Goal: Task Accomplishment & Management: Manage account settings

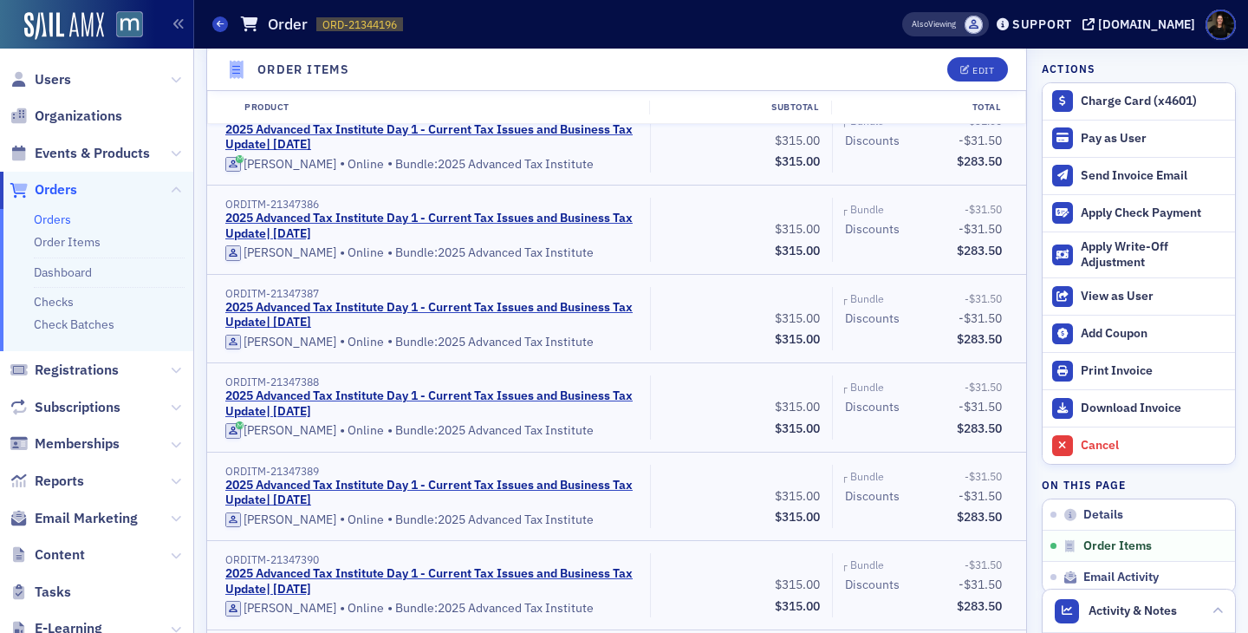
scroll to position [2647, 0]
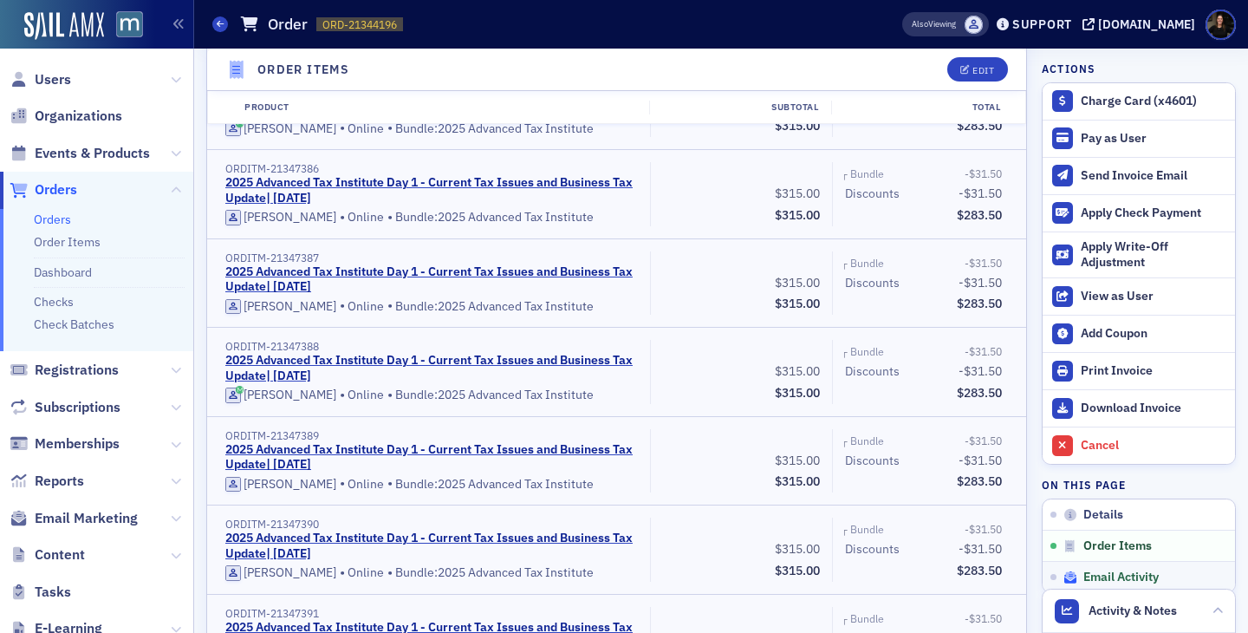
click at [1093, 570] on span "Email Activity" at bounding box center [1121, 578] width 75 height 16
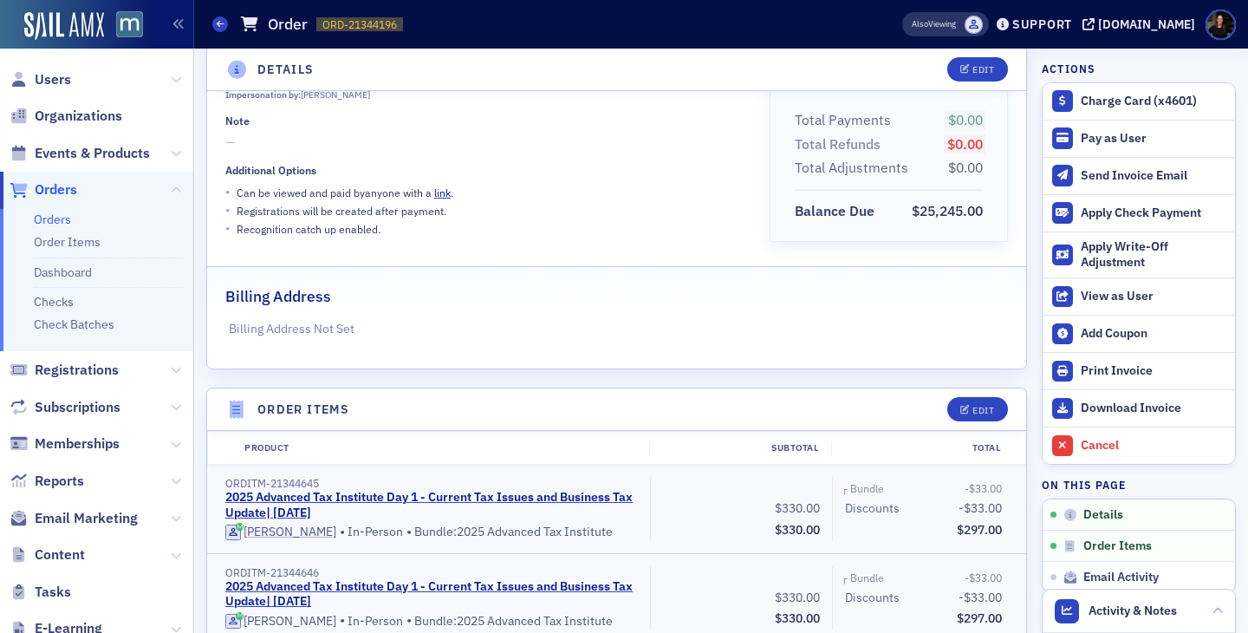
scroll to position [232, 0]
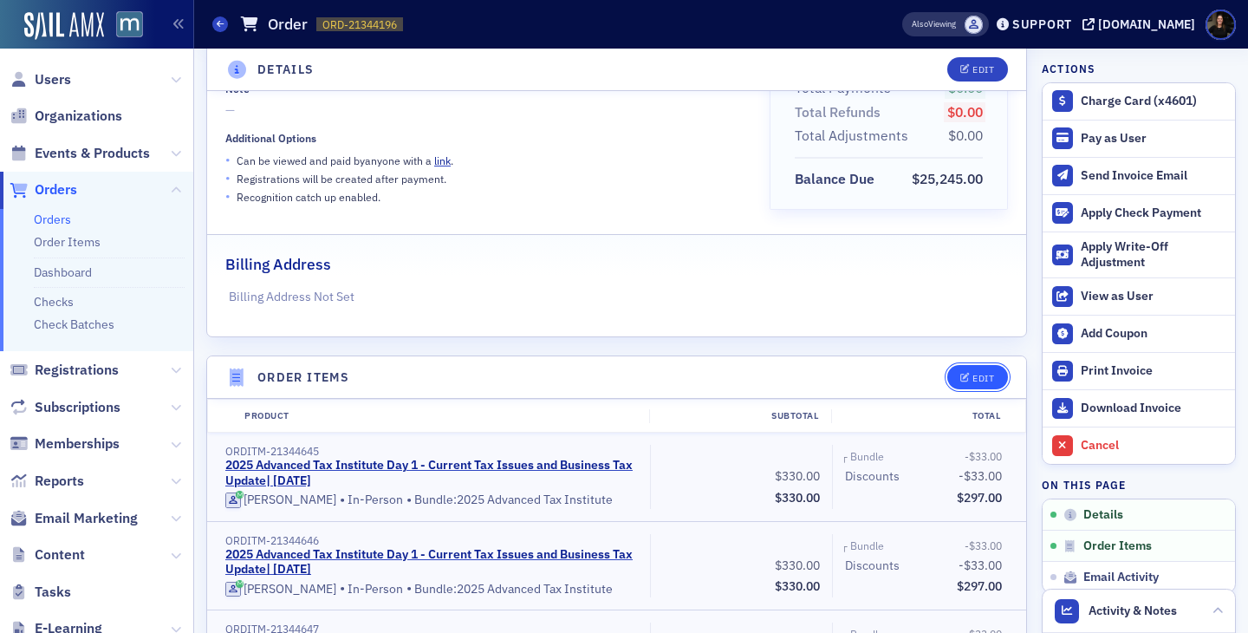
click at [971, 385] on button "Edit" at bounding box center [977, 377] width 60 height 24
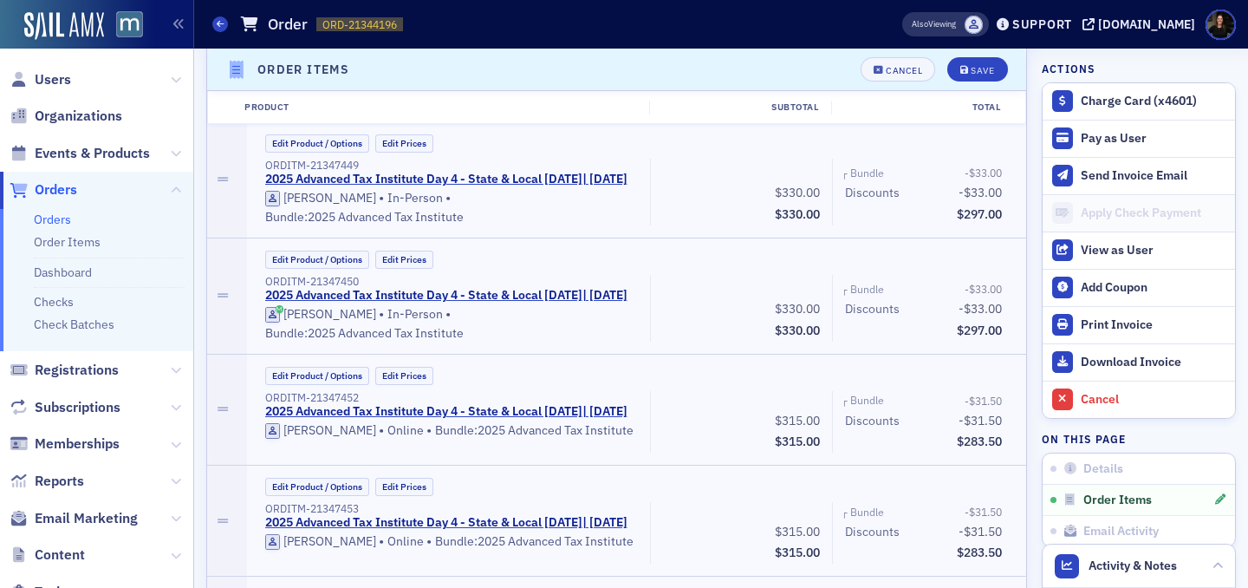
scroll to position [10423, 0]
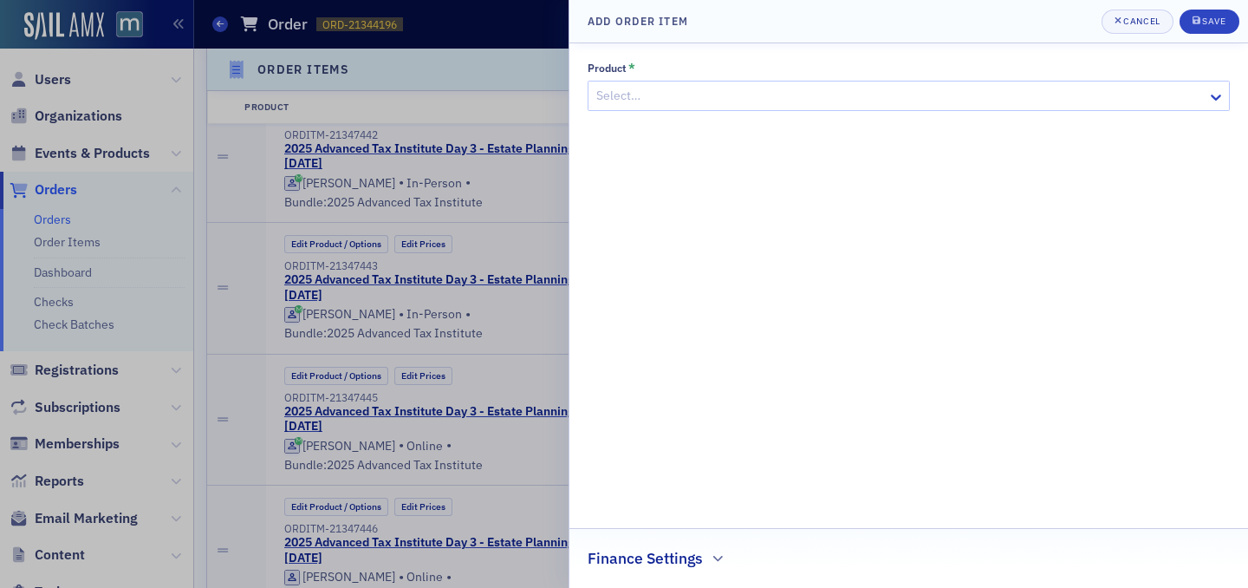
scroll to position [11042, 0]
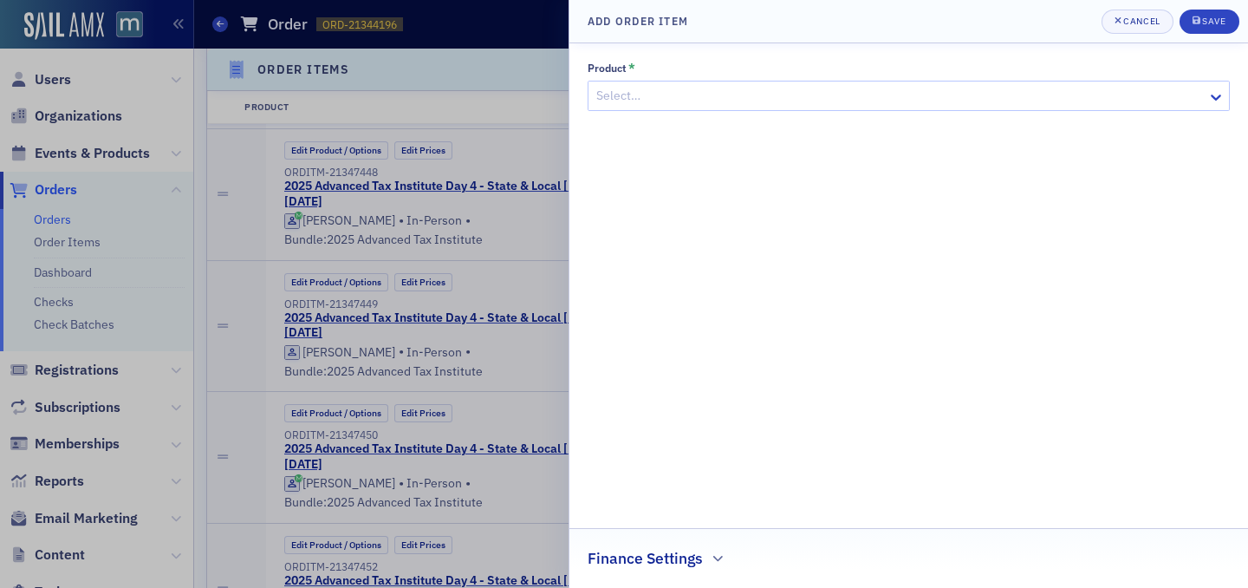
click at [621, 91] on div at bounding box center [900, 96] width 611 height 22
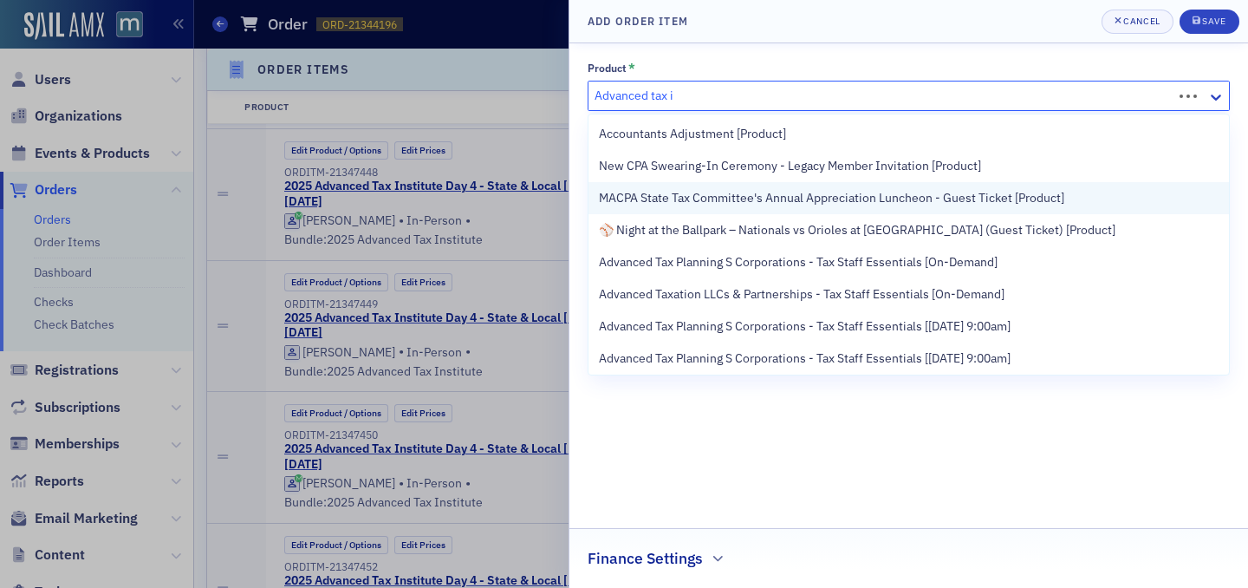
type input "Advanced tax in"
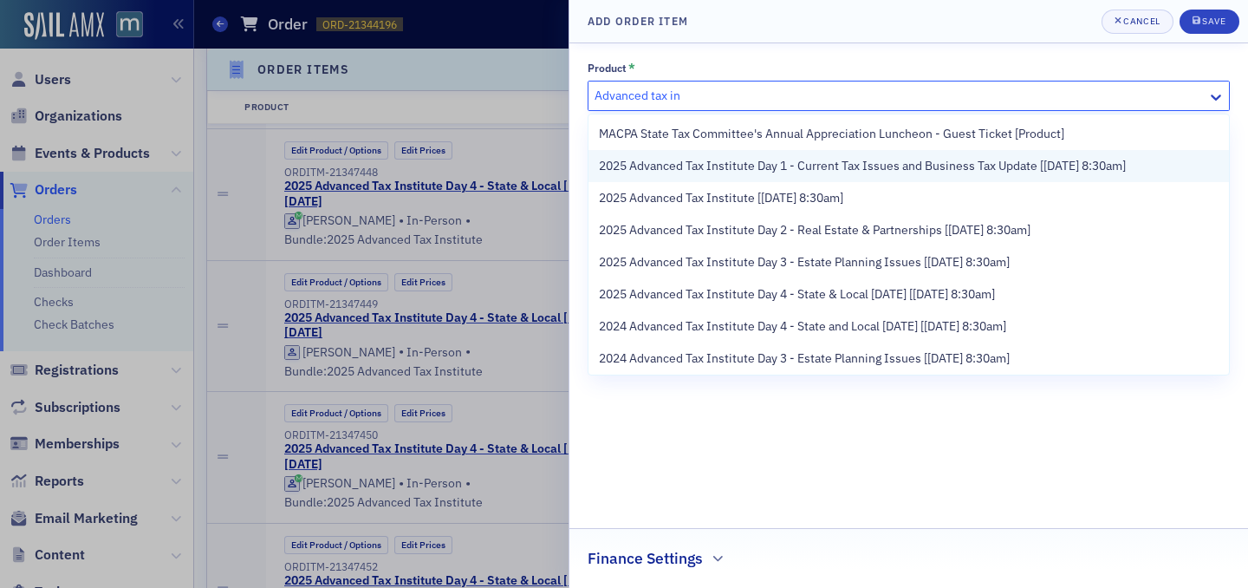
click at [739, 176] on div "2025 Advanced Tax Institute Day 1 - Current Tax Issues and Business Tax Update …" at bounding box center [909, 166] width 641 height 32
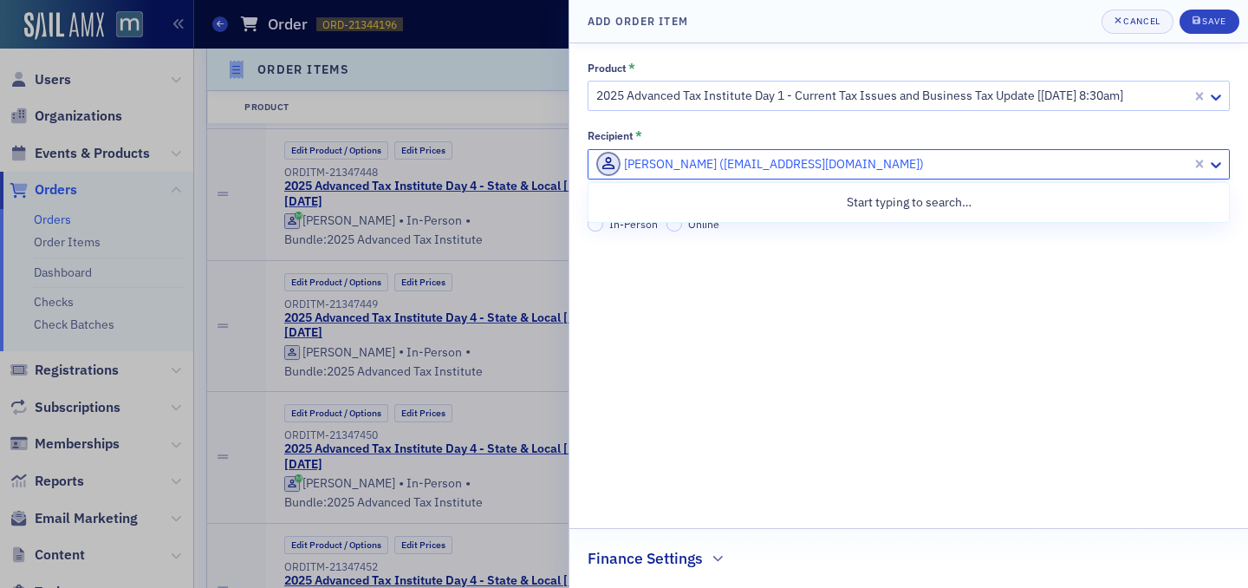
click at [713, 162] on div at bounding box center [893, 164] width 596 height 22
type input "[PERSON_NAME]"
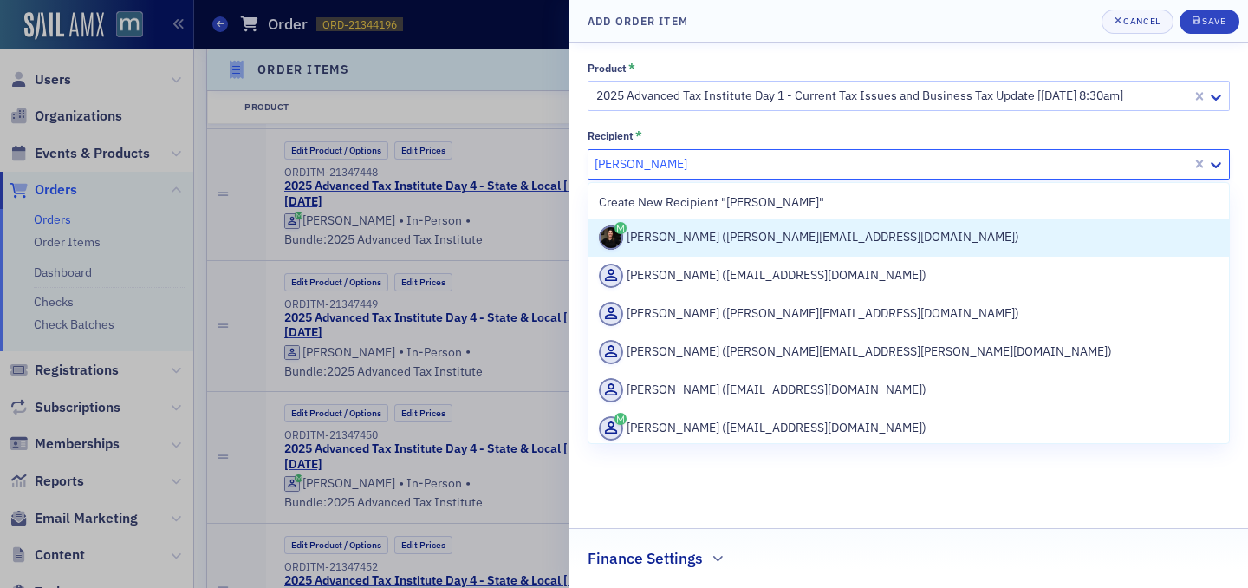
click at [729, 245] on div "[PERSON_NAME] ([PERSON_NAME][EMAIL_ADDRESS][DOMAIN_NAME])" at bounding box center [909, 237] width 620 height 24
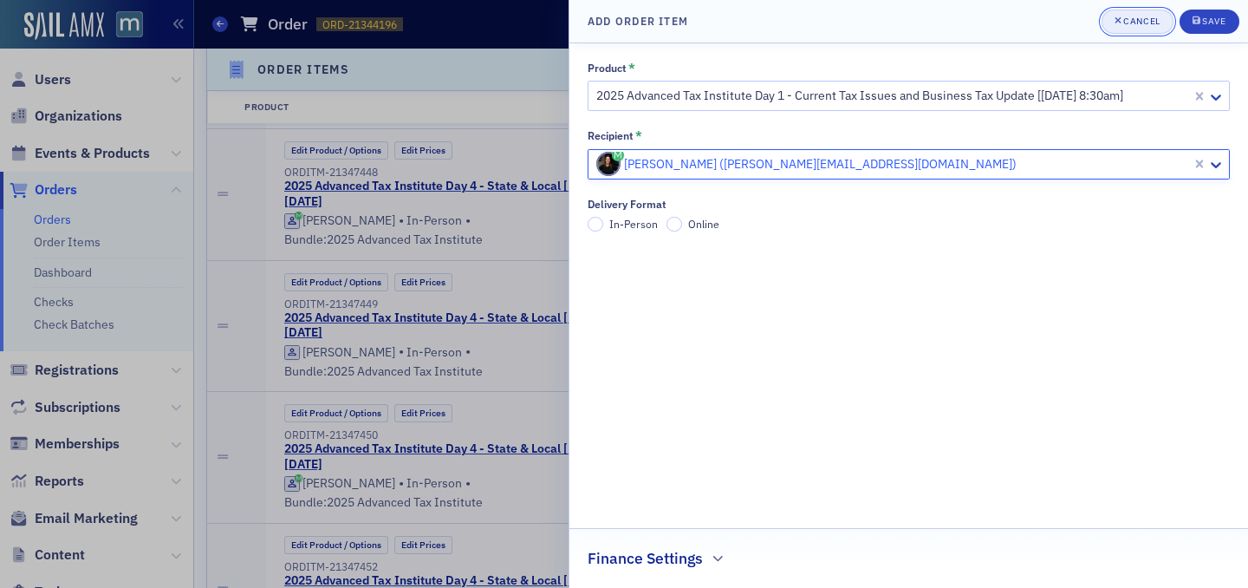
click at [1129, 28] on span "Cancel" at bounding box center [1138, 22] width 46 height 14
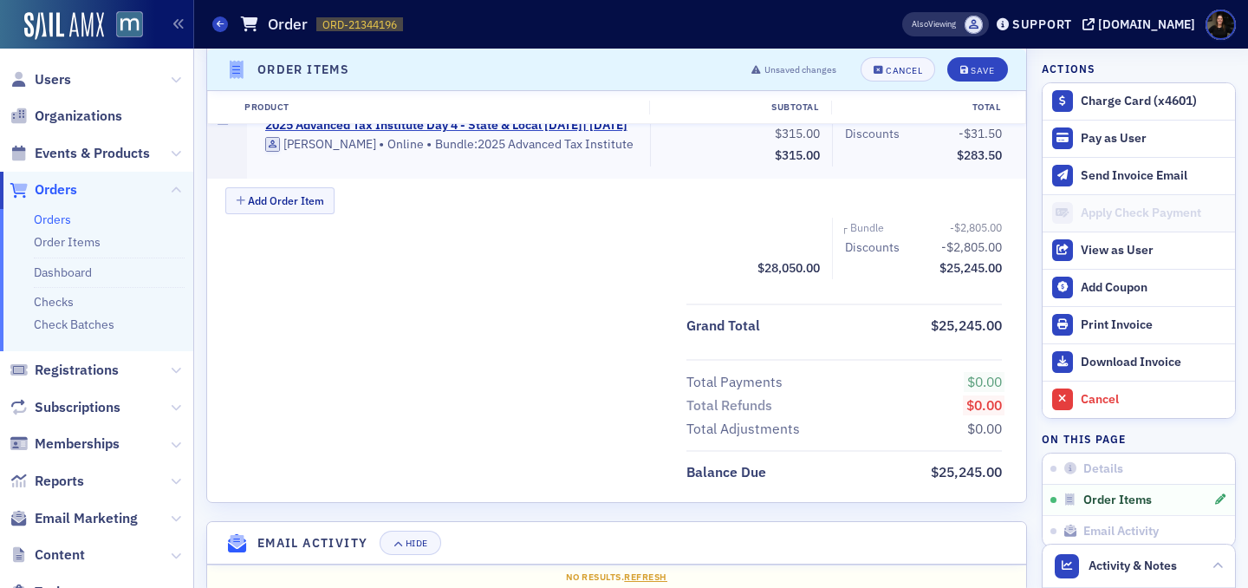
scroll to position [10423, 0]
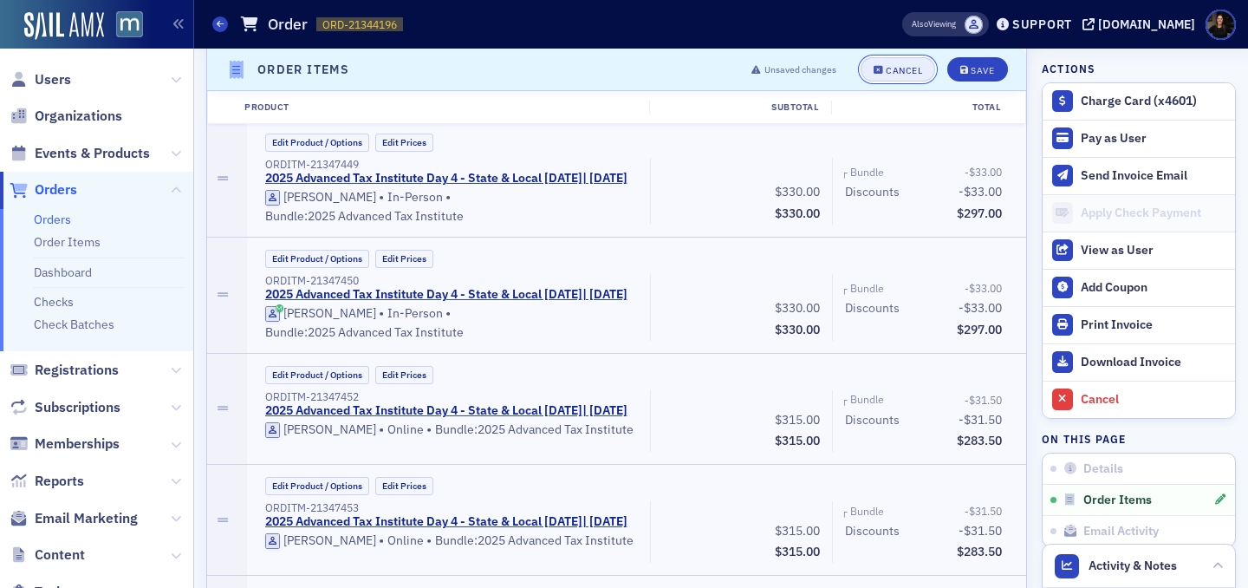
click at [900, 72] on div "Cancel" at bounding box center [904, 70] width 36 height 10
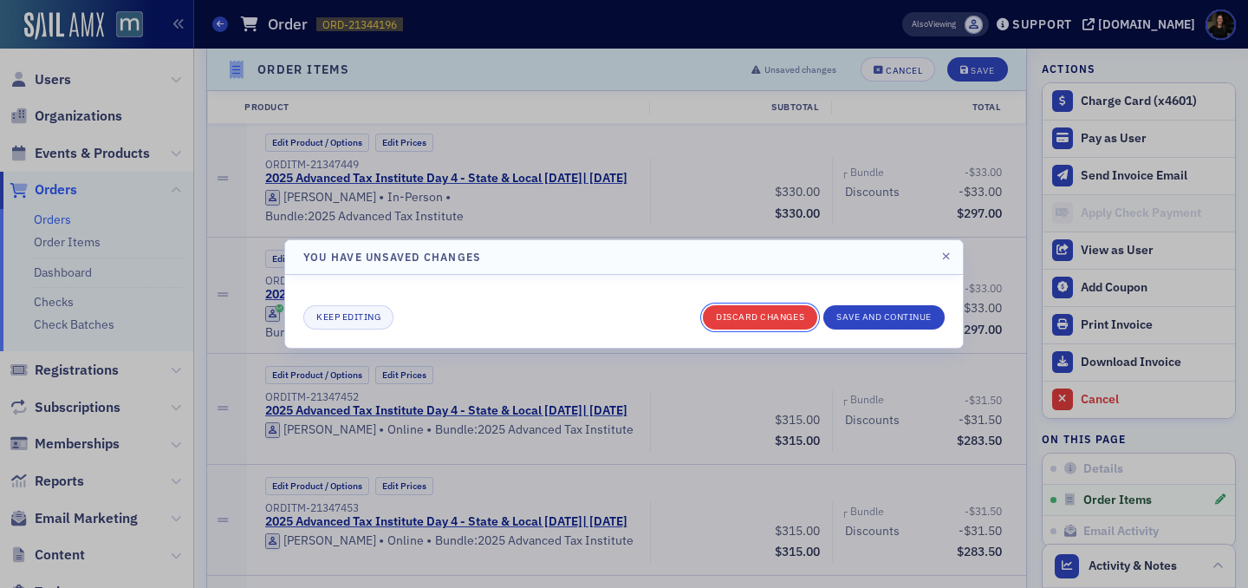
click at [732, 325] on button "Discard changes" at bounding box center [760, 317] width 114 height 24
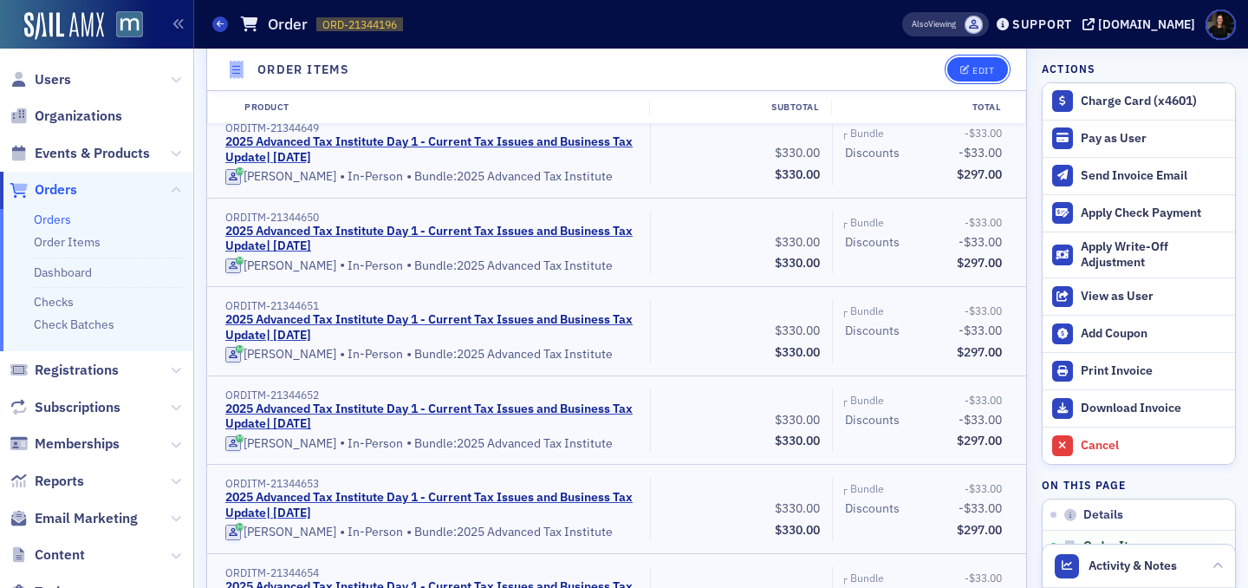
click at [980, 65] on div "Edit" at bounding box center [984, 70] width 22 height 10
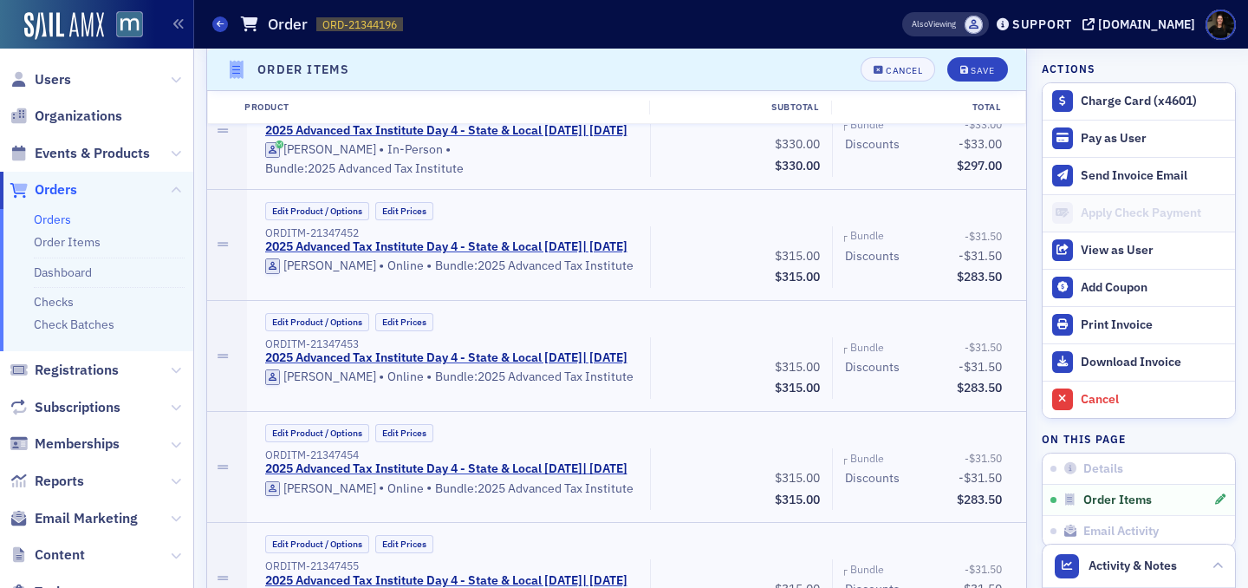
scroll to position [10585, 0]
drag, startPoint x: 717, startPoint y: 393, endPoint x: 954, endPoint y: 404, distance: 237.8
drag, startPoint x: 752, startPoint y: 398, endPoint x: 1007, endPoint y: 407, distance: 255.0
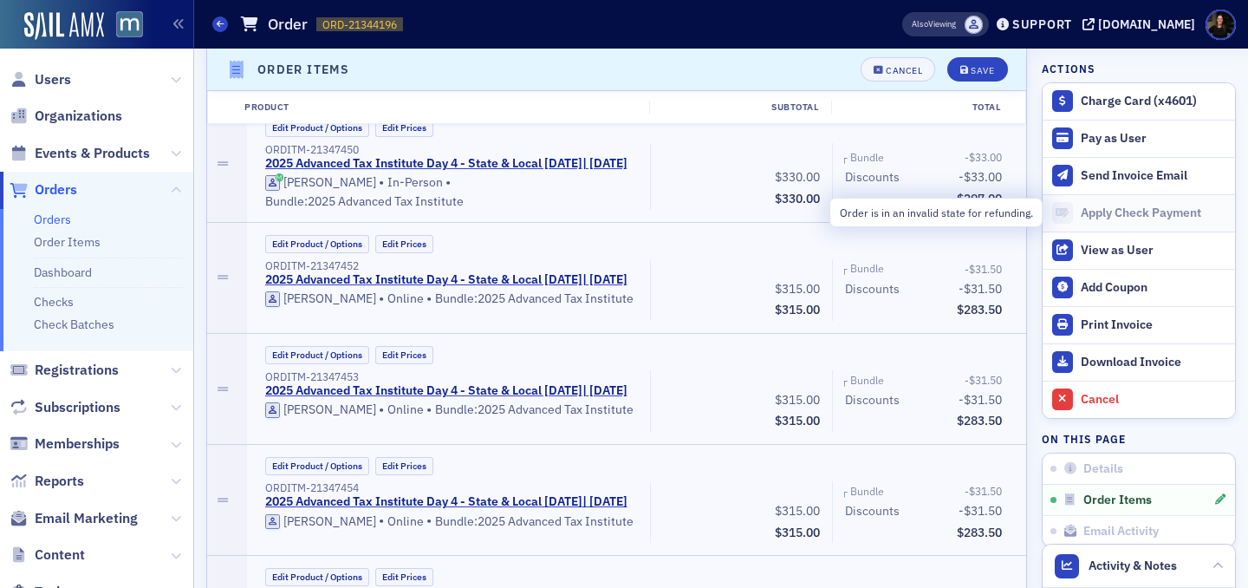
scroll to position [10555, 0]
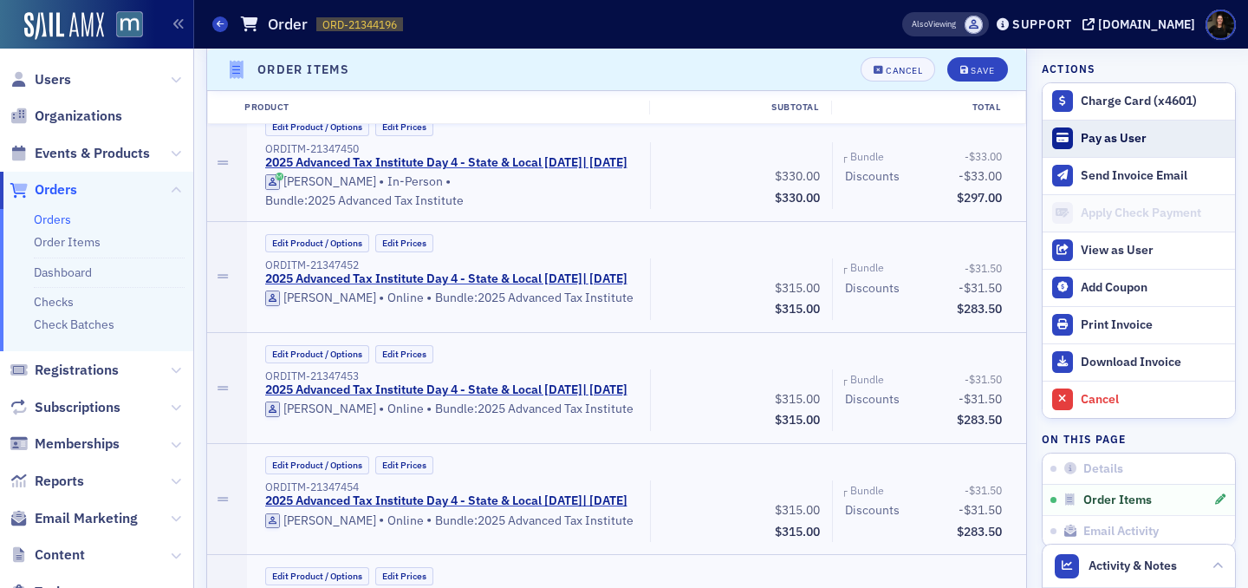
click at [1092, 148] on button "Pay as User" at bounding box center [1139, 138] width 192 height 37
